Goal: Transaction & Acquisition: Purchase product/service

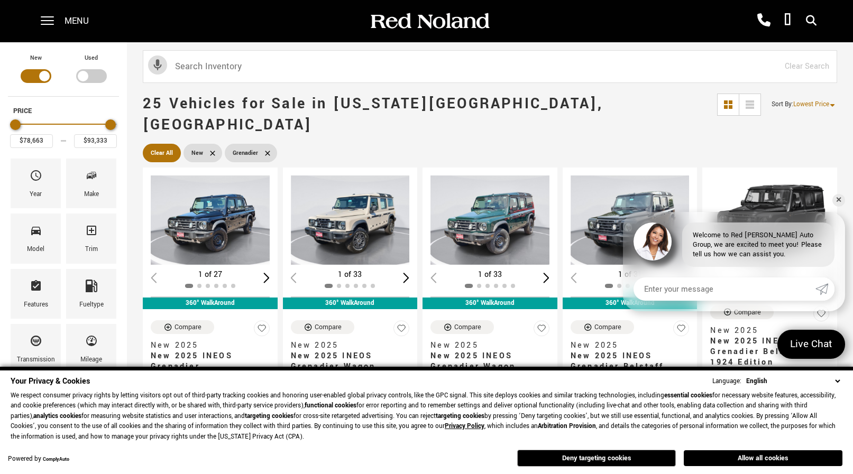
click at [98, 80] on div "Filter by Vehicle Type" at bounding box center [91, 76] width 31 height 14
type input "$65,576"
type input "$96,688"
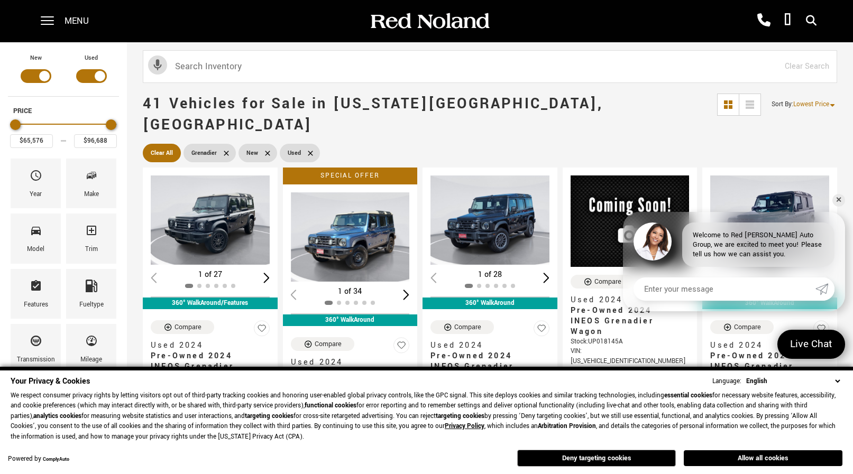
click at [29, 77] on div "Filter by Vehicle Type" at bounding box center [36, 76] width 31 height 14
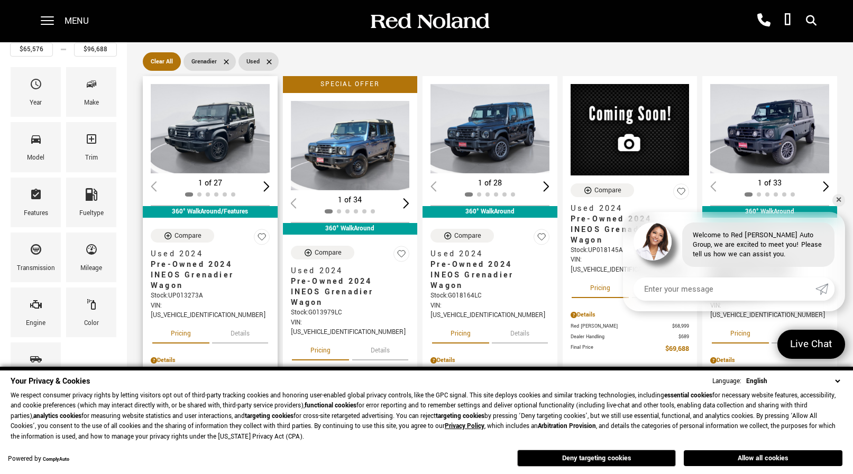
scroll to position [80, 0]
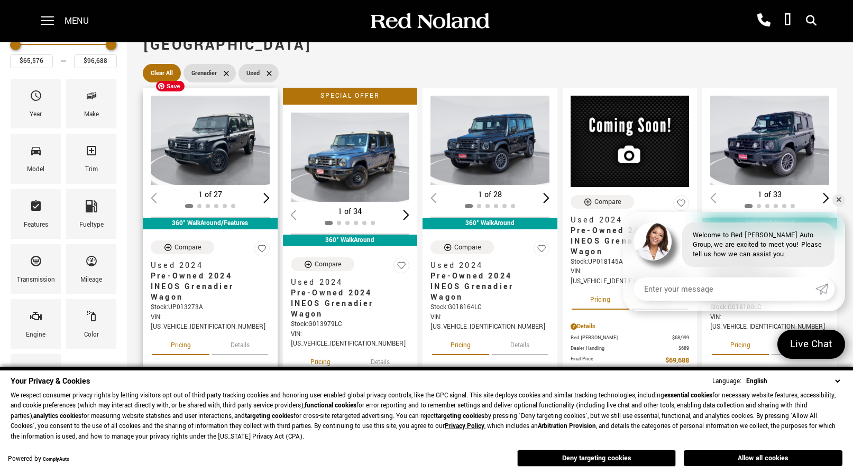
click at [220, 127] on img "1 / 2" at bounding box center [210, 140] width 119 height 89
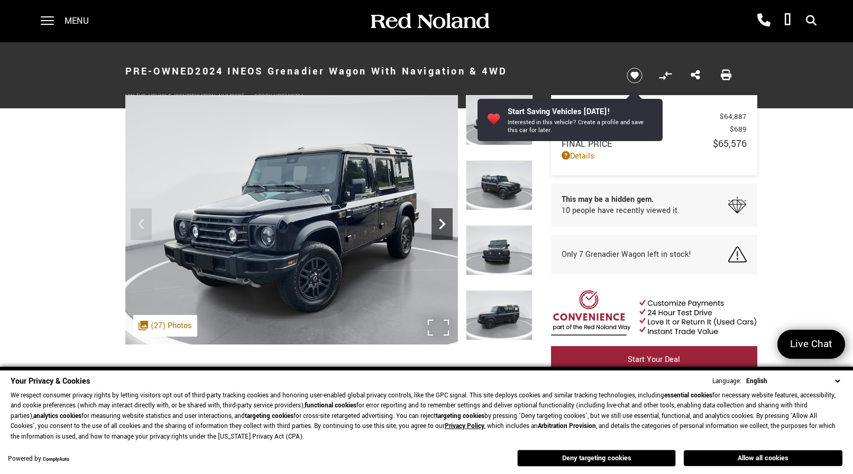
click at [440, 226] on icon "Next" at bounding box center [442, 224] width 21 height 21
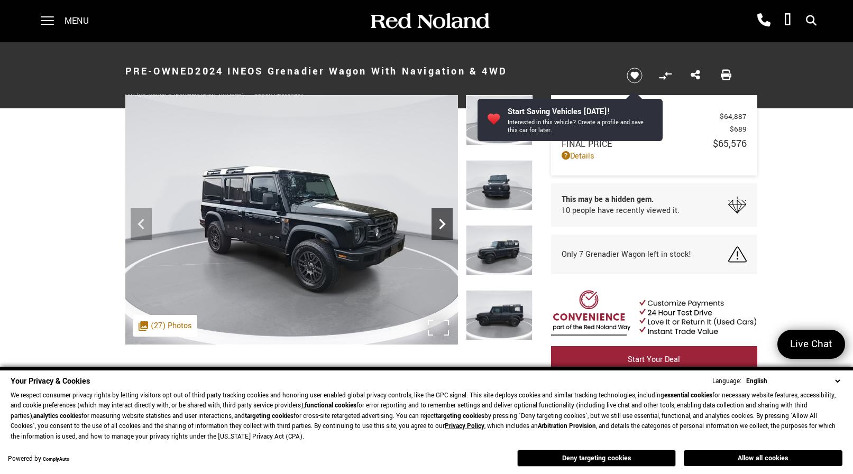
click at [440, 226] on icon "Next" at bounding box center [442, 224] width 21 height 21
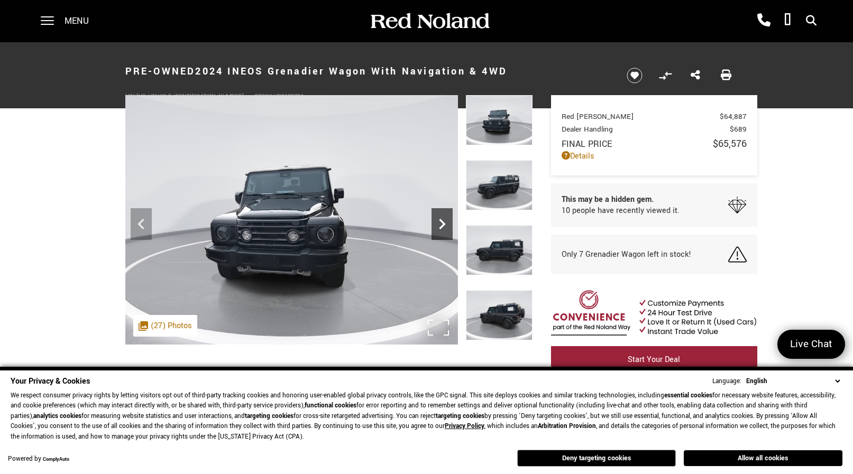
click at [440, 226] on icon "Next" at bounding box center [442, 224] width 21 height 21
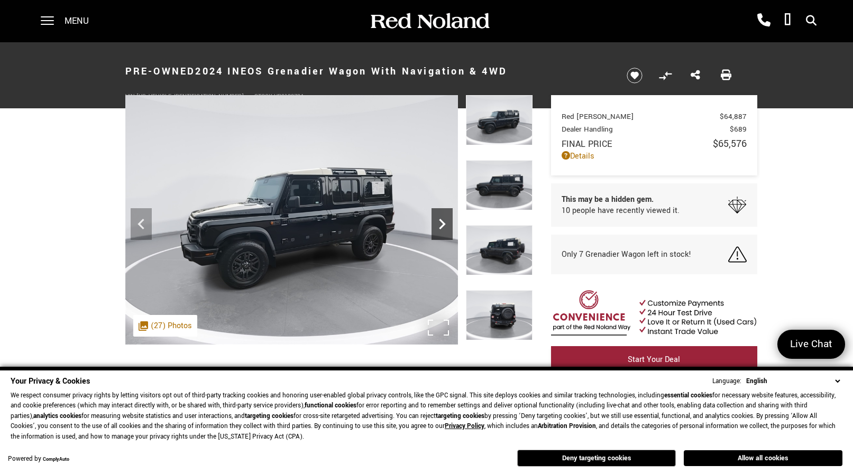
click at [440, 226] on icon "Next" at bounding box center [442, 224] width 21 height 21
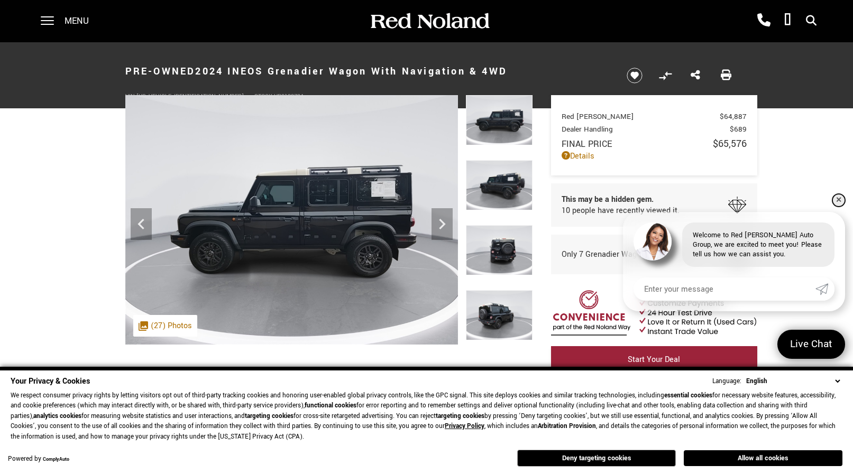
click at [838, 203] on link "✕" at bounding box center [839, 200] width 13 height 13
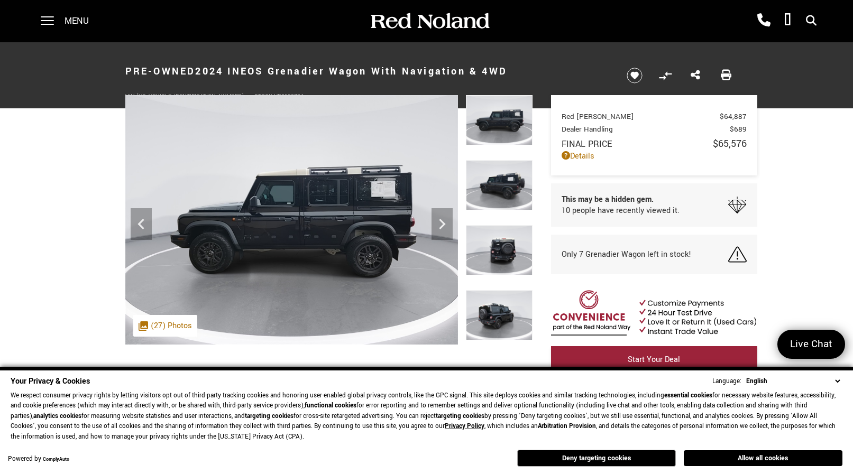
scroll to position [15, 0]
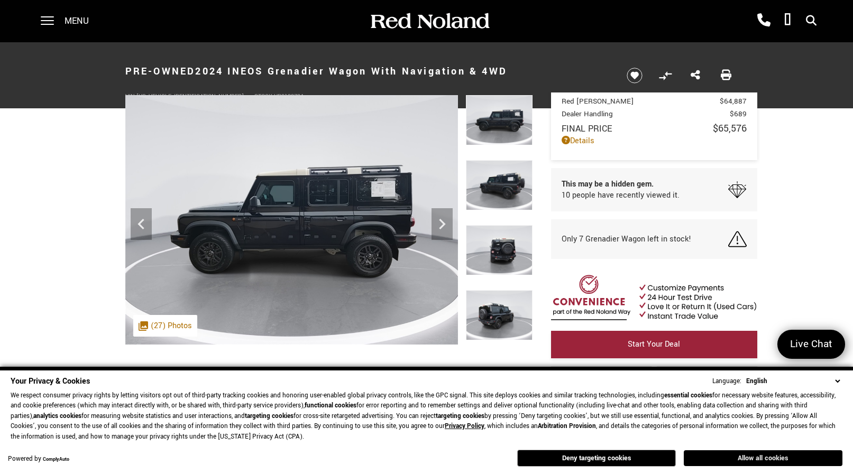
click at [767, 458] on button "Allow all cookies" at bounding box center [763, 459] width 159 height 16
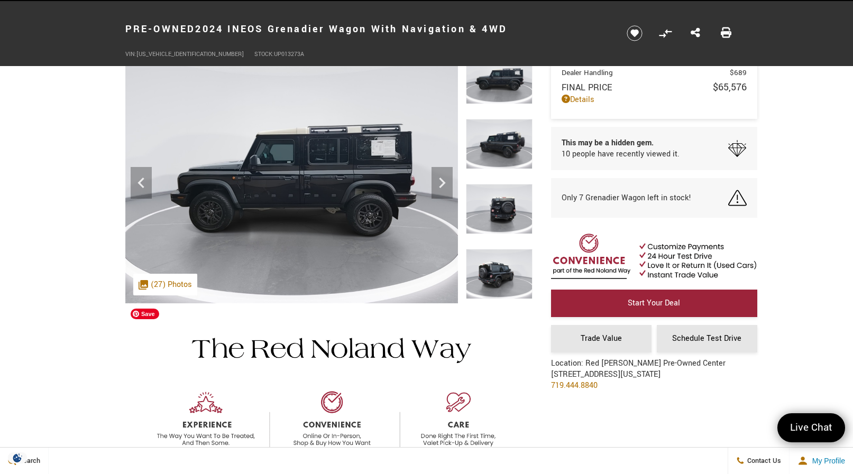
scroll to position [38, 0]
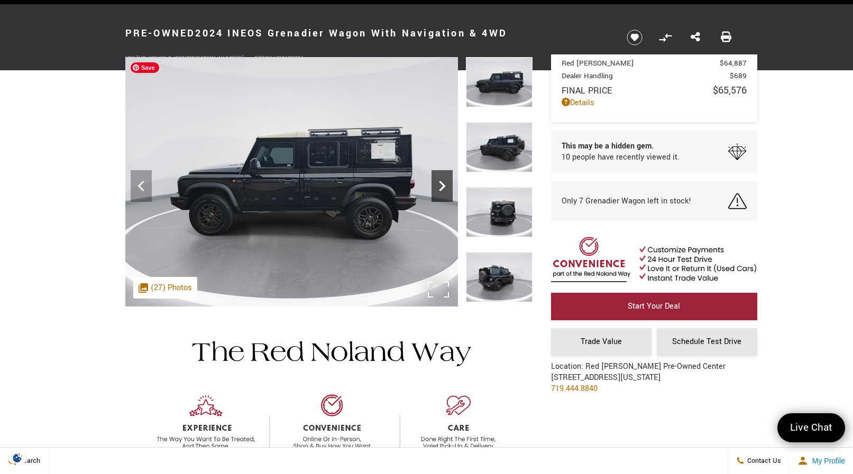
click at [441, 180] on icon "Next" at bounding box center [442, 186] width 21 height 21
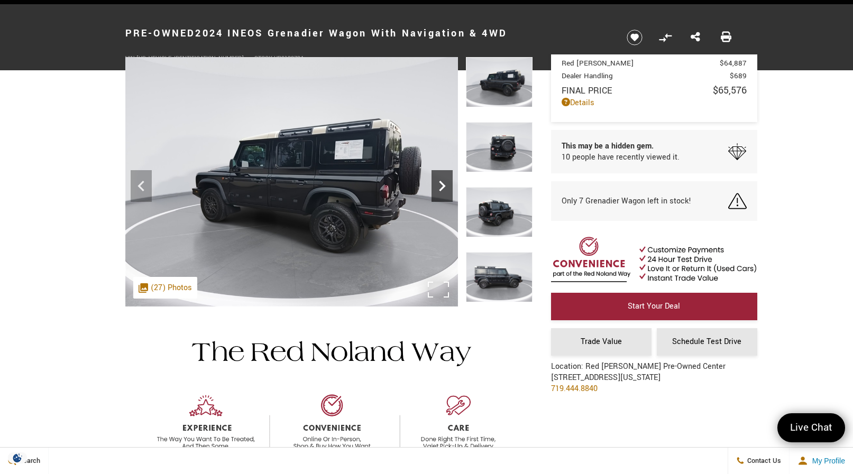
click at [441, 180] on icon "Next" at bounding box center [442, 186] width 21 height 21
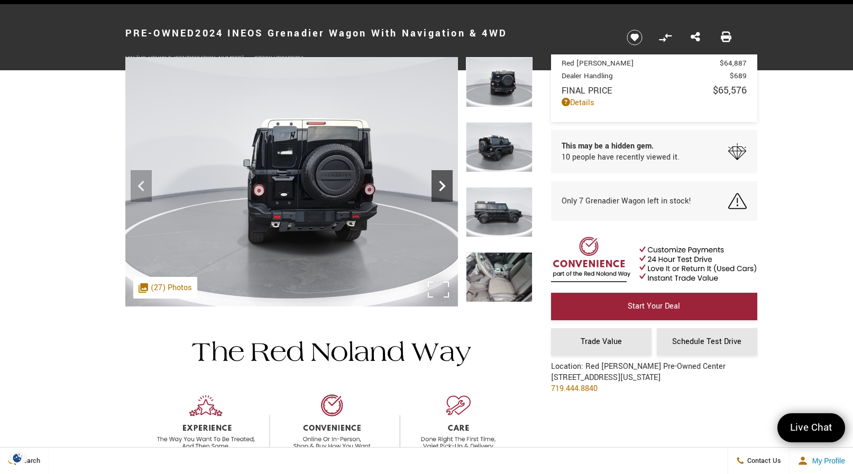
click at [441, 180] on icon "Next" at bounding box center [442, 186] width 21 height 21
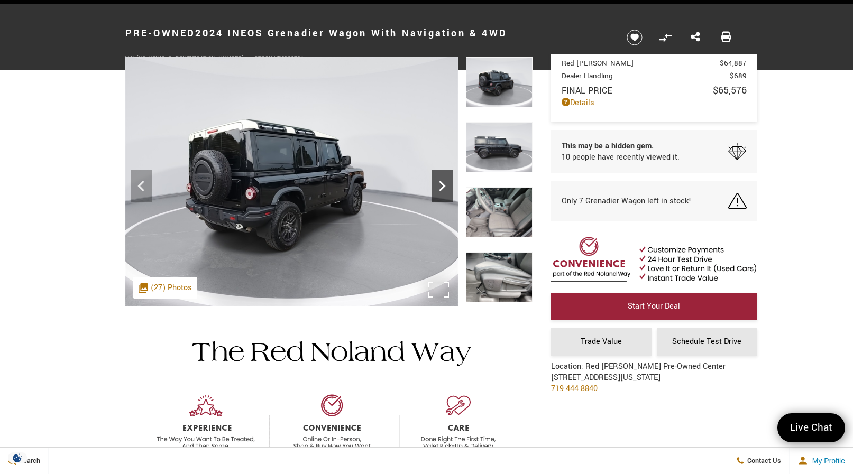
click at [441, 180] on icon "Next" at bounding box center [442, 186] width 21 height 21
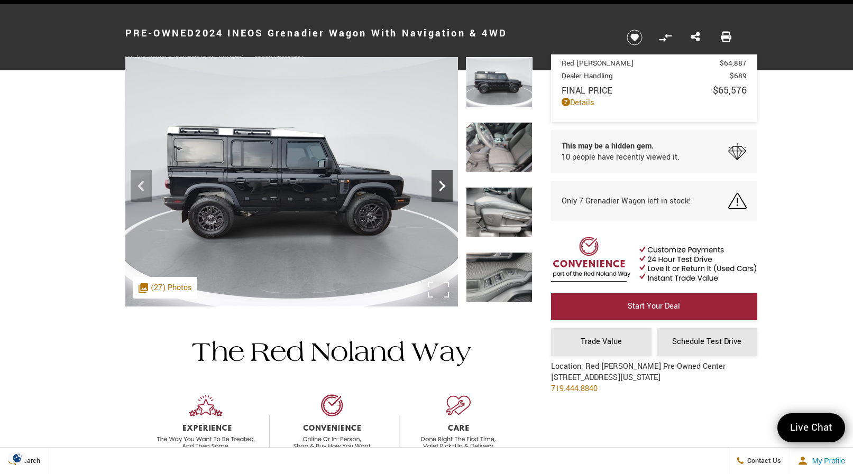
click at [441, 180] on icon "Next" at bounding box center [442, 186] width 21 height 21
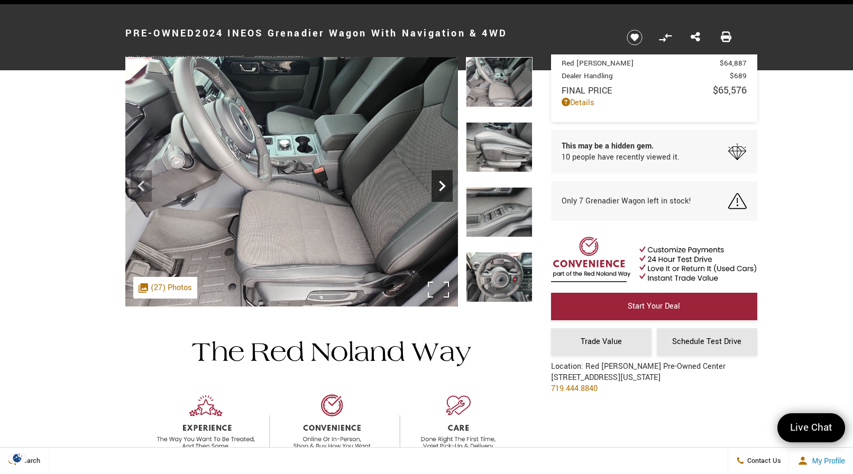
click at [441, 180] on icon "Next" at bounding box center [442, 186] width 21 height 21
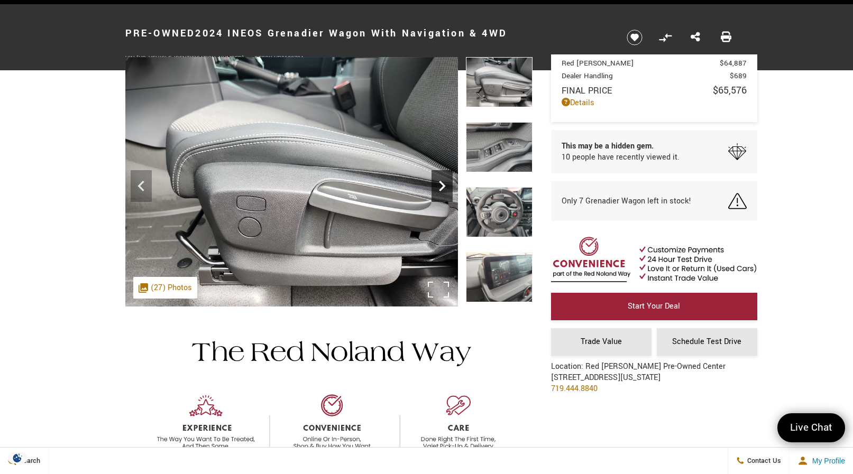
click at [441, 180] on icon "Next" at bounding box center [442, 186] width 21 height 21
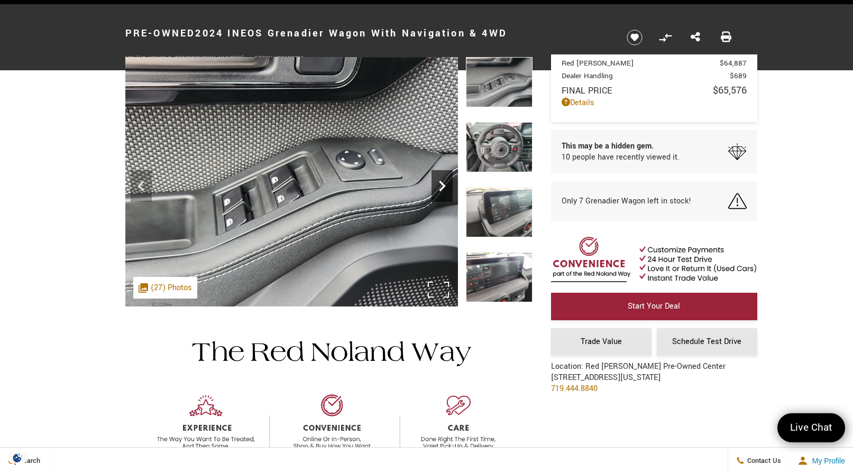
click at [441, 180] on icon "Next" at bounding box center [442, 186] width 21 height 21
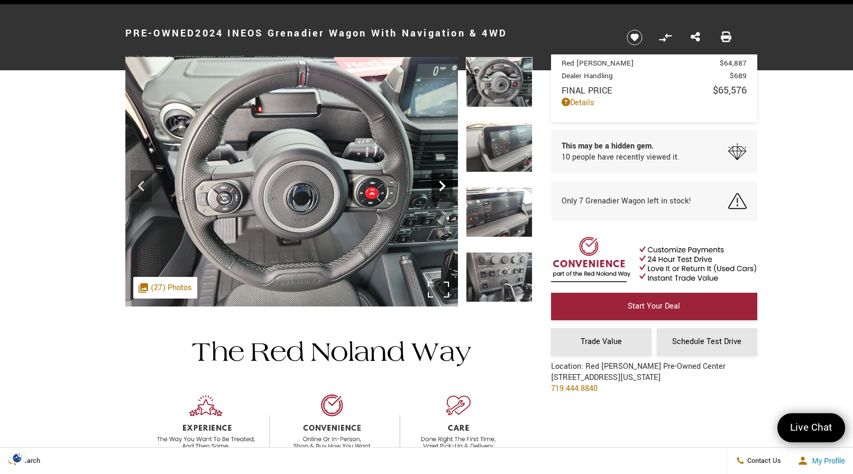
click at [441, 180] on icon "Next" at bounding box center [442, 186] width 21 height 21
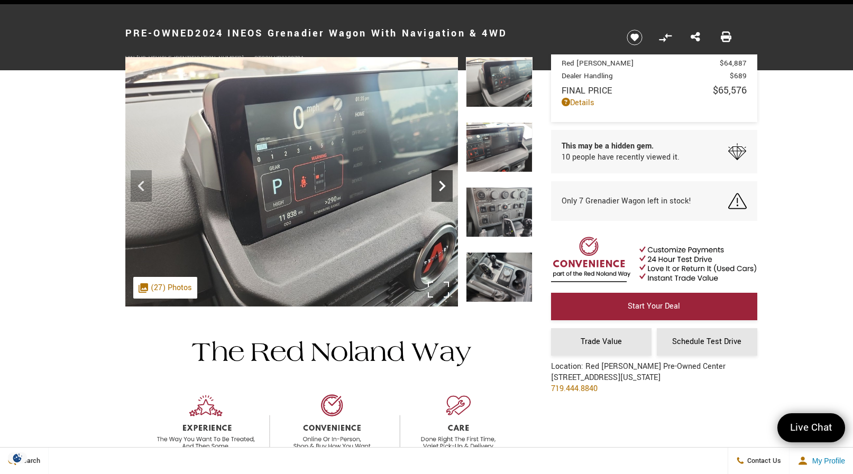
click at [441, 180] on icon "Next" at bounding box center [442, 186] width 21 height 21
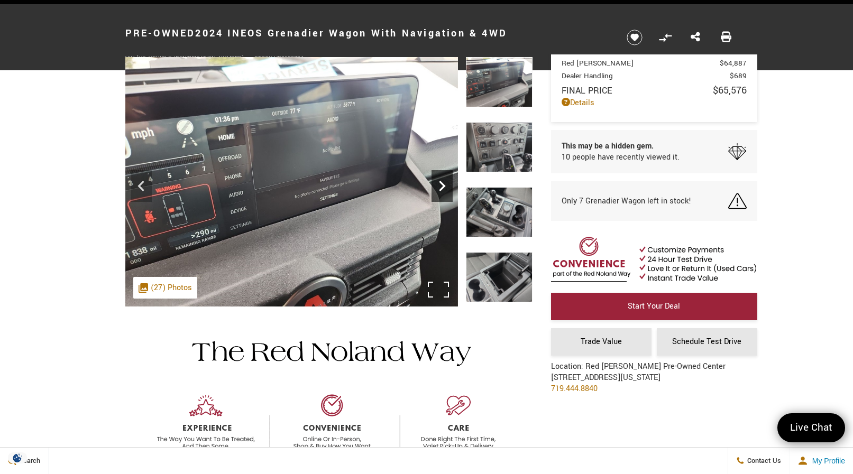
click at [441, 180] on icon "Next" at bounding box center [442, 186] width 21 height 21
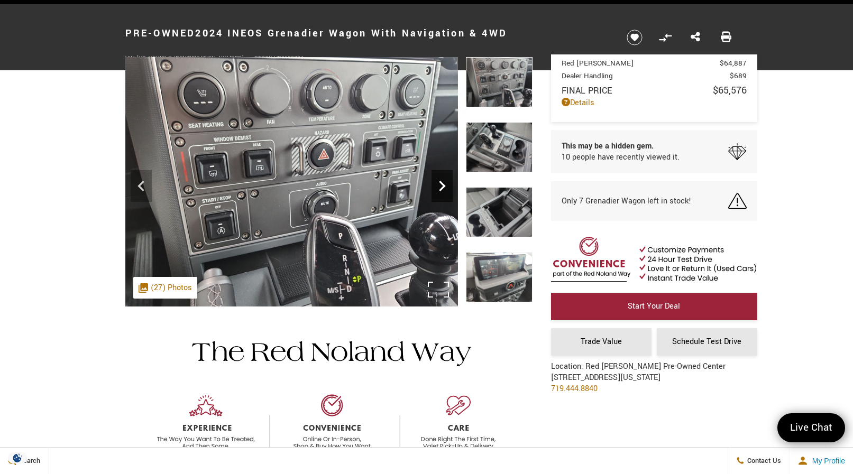
click at [441, 180] on icon "Next" at bounding box center [442, 186] width 21 height 21
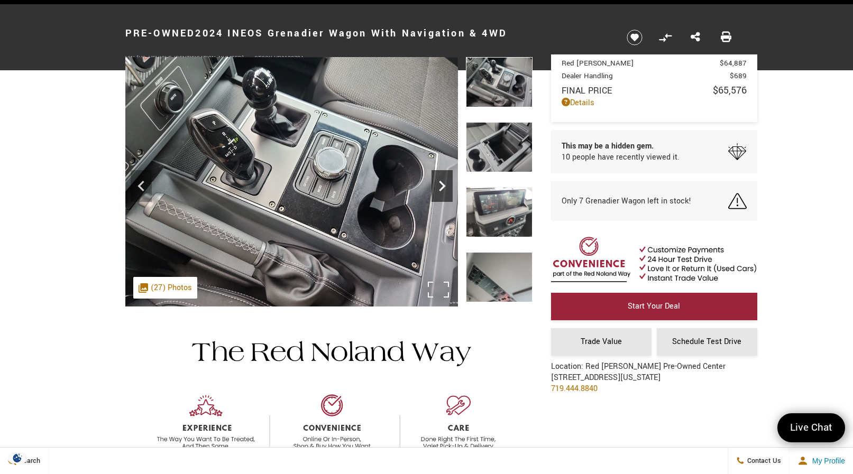
click at [441, 184] on icon "Next" at bounding box center [442, 186] width 6 height 11
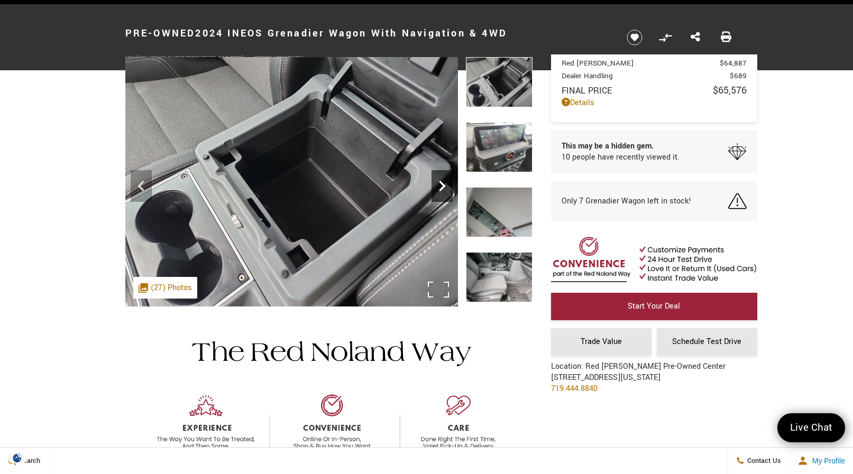
click at [441, 184] on icon "Next" at bounding box center [442, 186] width 6 height 11
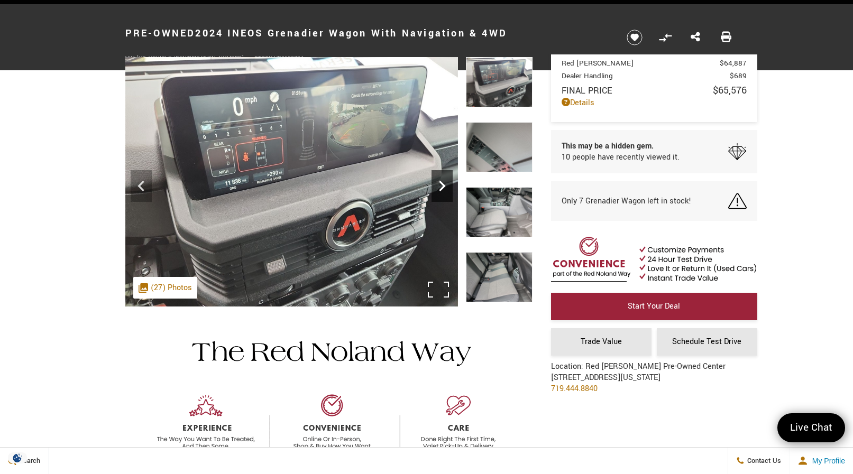
click at [441, 184] on icon "Next" at bounding box center [442, 186] width 6 height 11
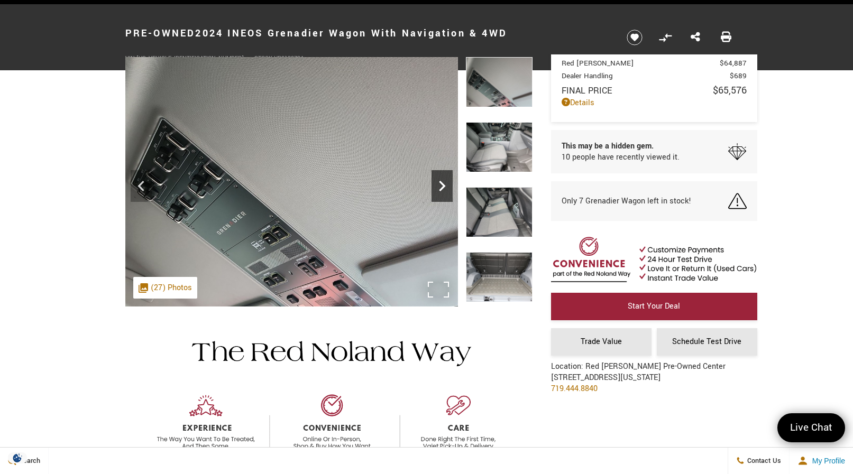
click at [441, 184] on icon "Next" at bounding box center [442, 186] width 6 height 11
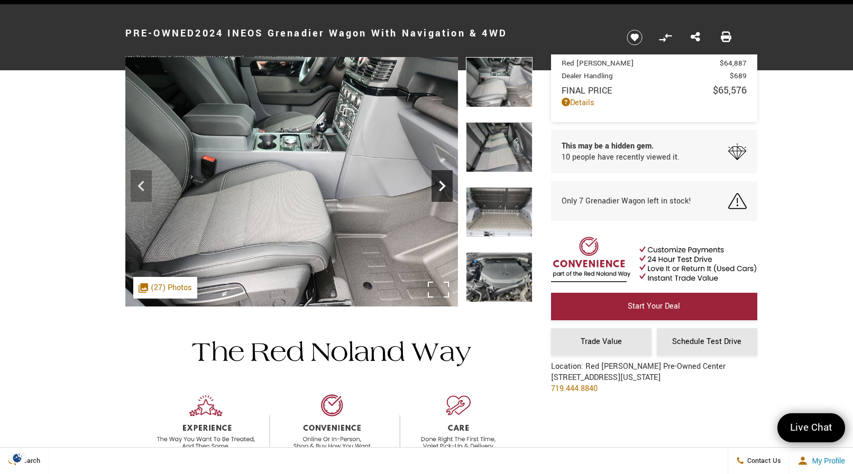
click at [441, 184] on icon "Next" at bounding box center [442, 186] width 6 height 11
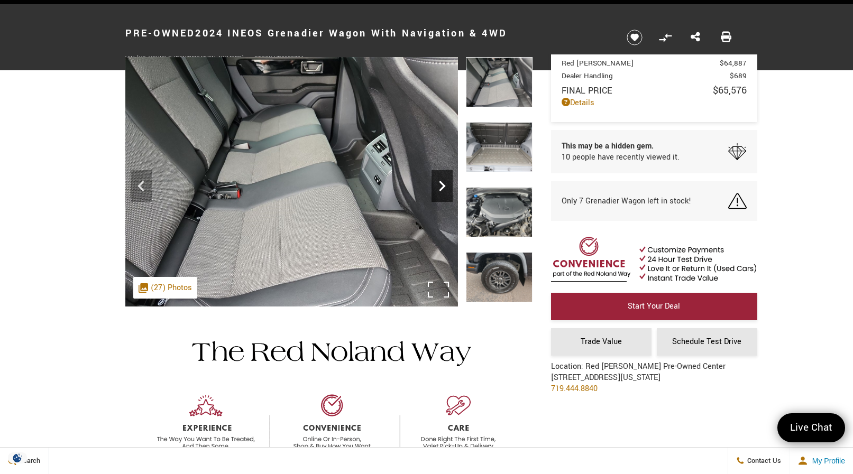
click at [441, 184] on icon "Next" at bounding box center [442, 186] width 6 height 11
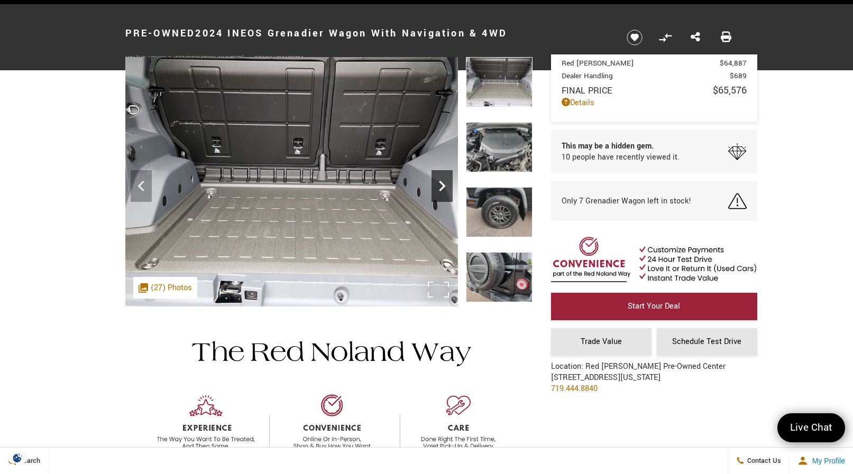
click at [441, 184] on icon "Next" at bounding box center [442, 186] width 6 height 11
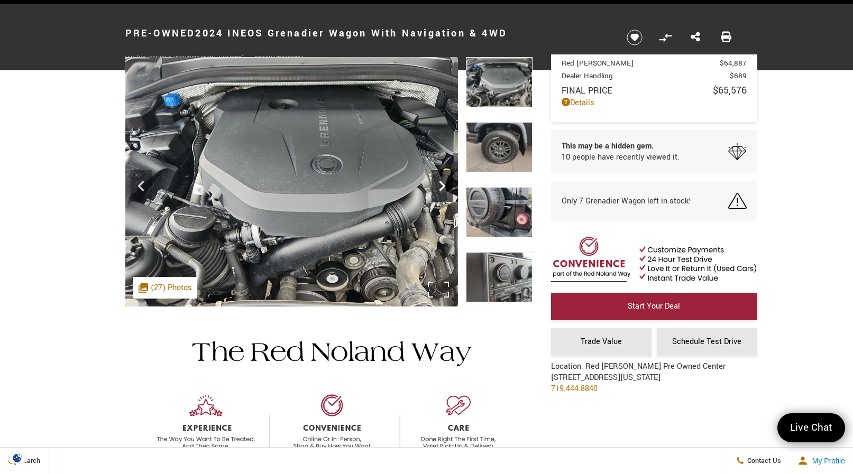
click at [441, 184] on icon "Next" at bounding box center [442, 186] width 6 height 11
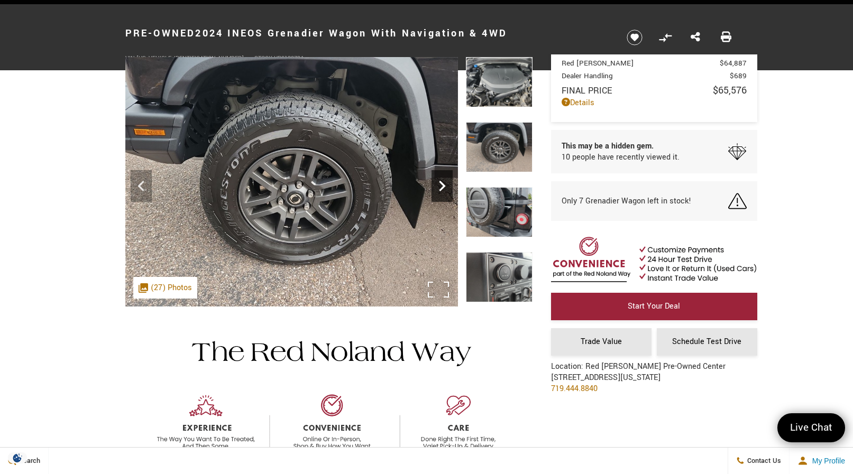
click at [441, 184] on icon "Next" at bounding box center [442, 186] width 6 height 11
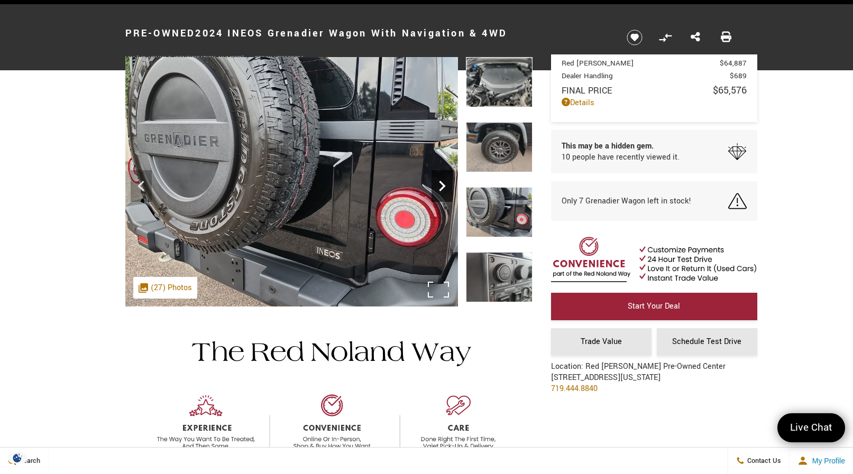
click at [441, 184] on icon "Next" at bounding box center [442, 186] width 6 height 11
